Goal: Information Seeking & Learning: Learn about a topic

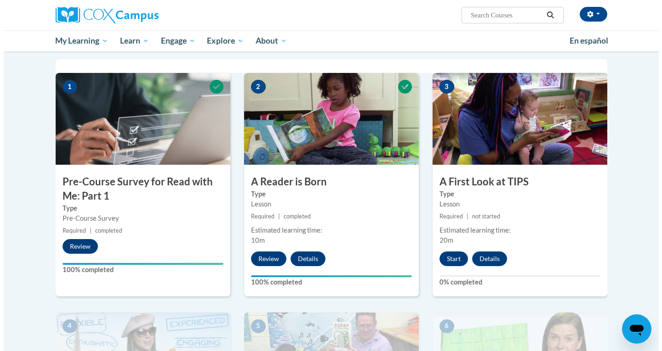
scroll to position [184, 0]
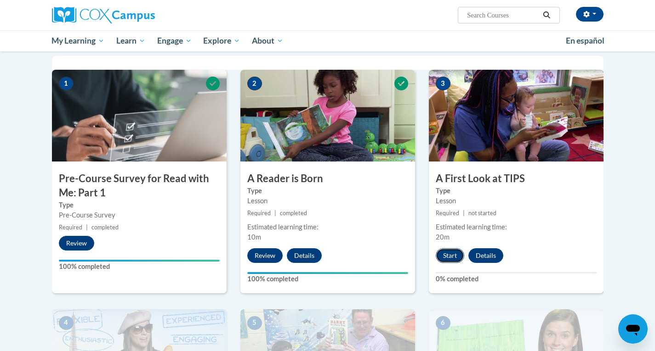
click at [443, 261] on button "Start" at bounding box center [450, 256] width 28 height 15
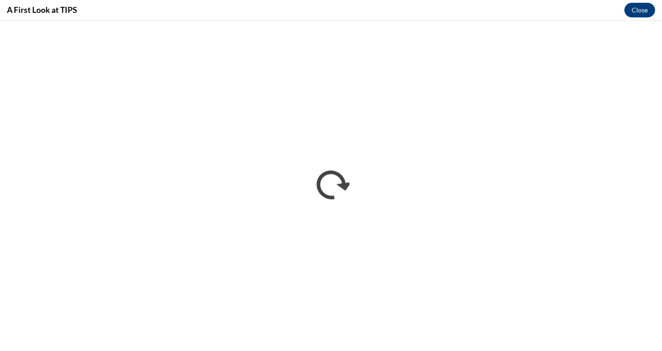
scroll to position [0, 0]
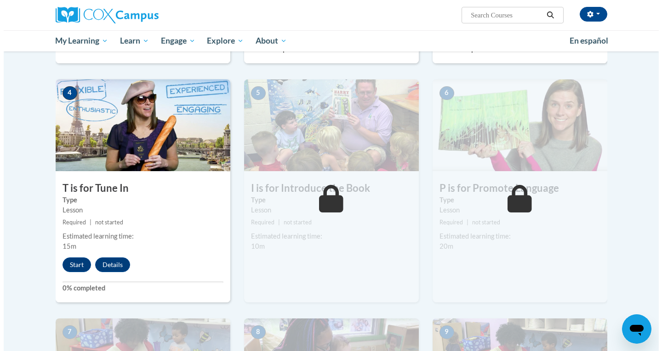
scroll to position [459, 0]
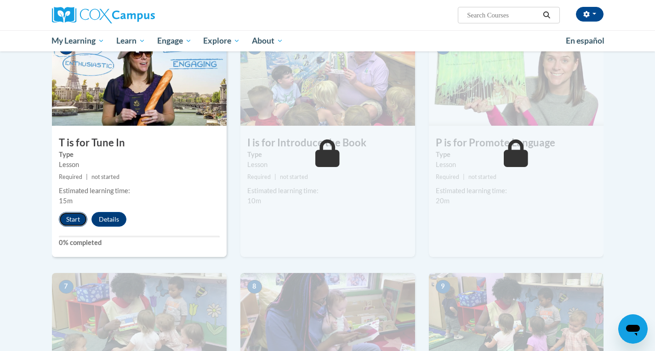
click at [68, 221] on button "Start" at bounding box center [73, 219] width 28 height 15
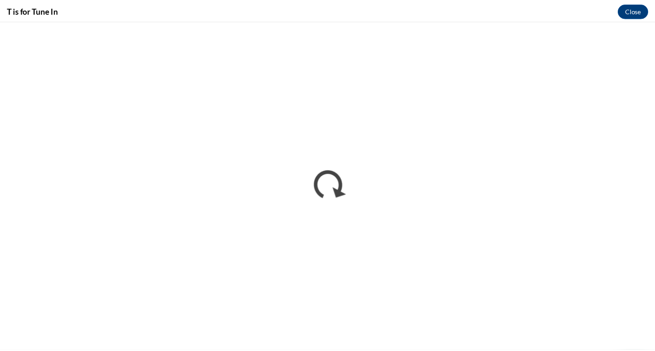
scroll to position [0, 0]
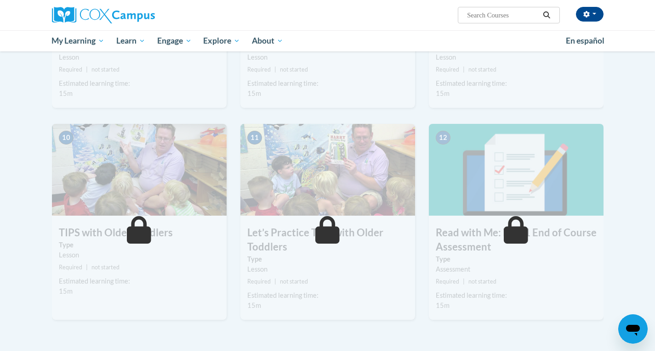
scroll to position [827, 0]
